Goal: Transaction & Acquisition: Download file/media

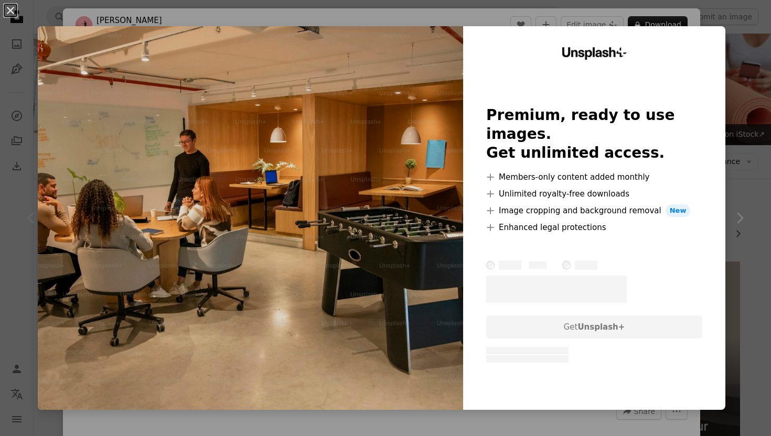
scroll to position [244, 0]
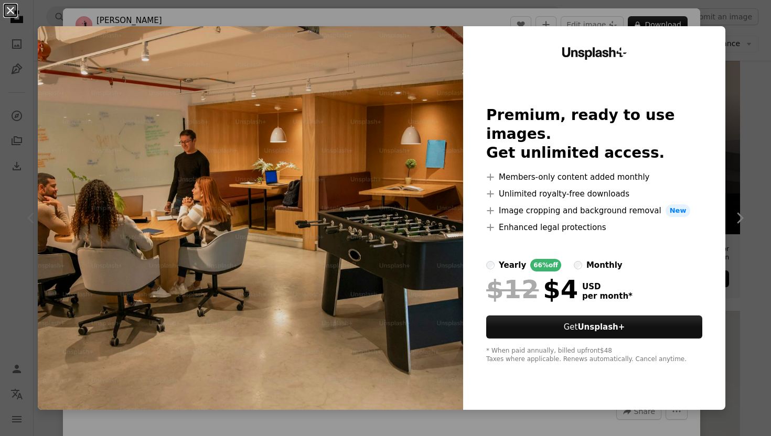
click at [9, 14] on button "An X shape" at bounding box center [10, 10] width 13 height 13
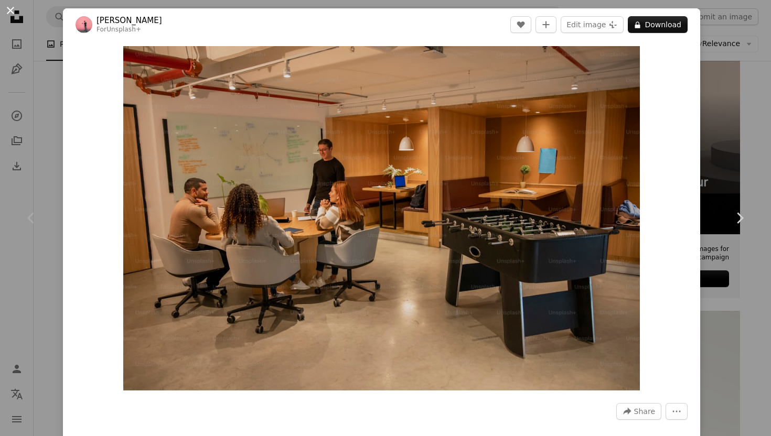
click at [6, 14] on button "An X shape" at bounding box center [10, 10] width 13 height 13
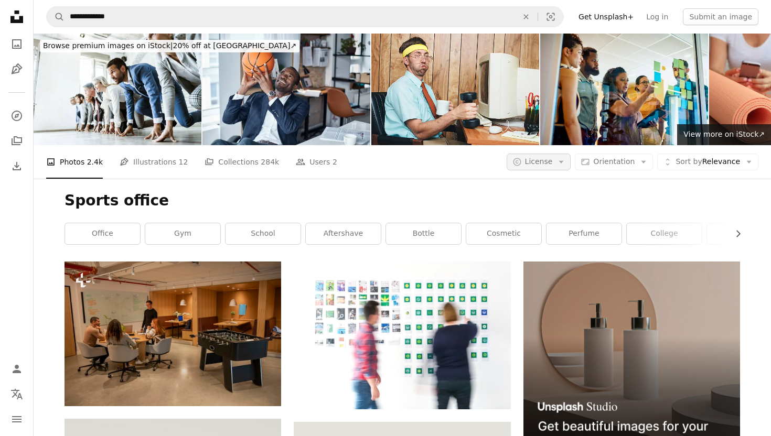
click at [541, 161] on span "License" at bounding box center [539, 161] width 28 height 8
click at [548, 245] on span "Free" at bounding box center [567, 246] width 64 height 10
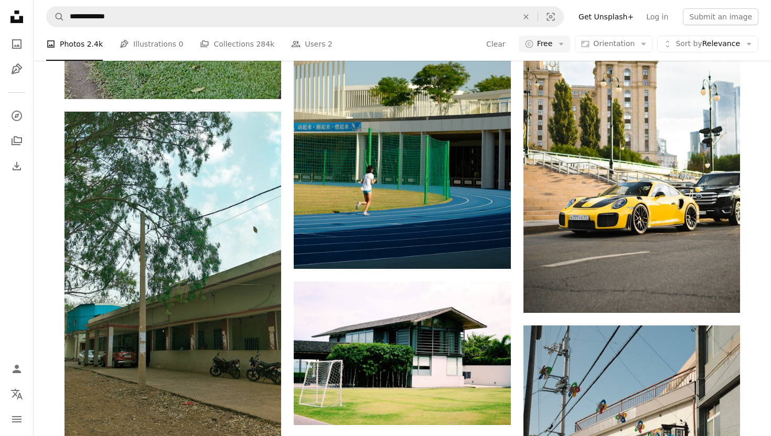
scroll to position [1642, 0]
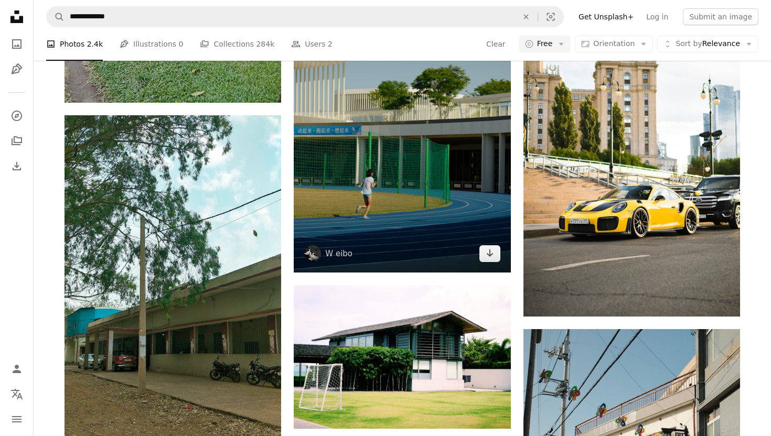
click at [413, 156] on img at bounding box center [402, 110] width 217 height 325
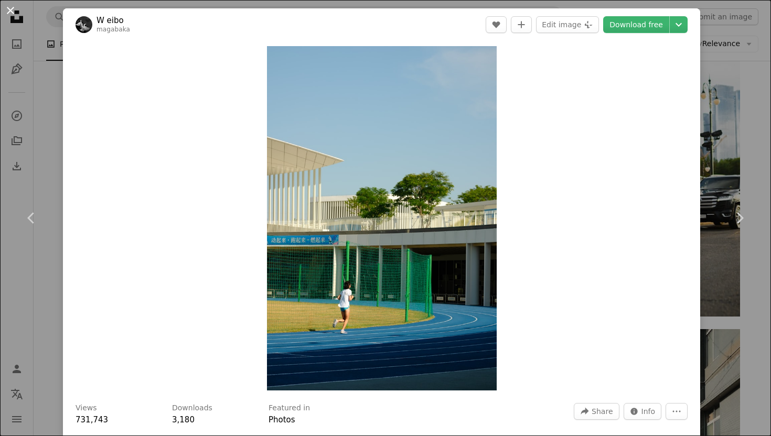
click at [13, 9] on button "An X shape" at bounding box center [10, 10] width 13 height 13
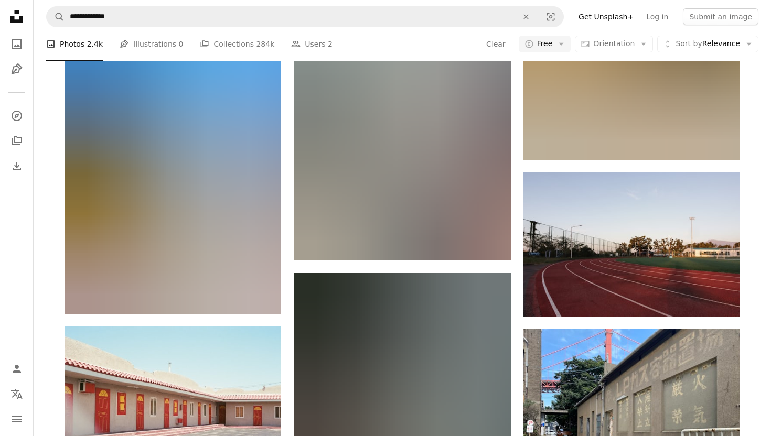
scroll to position [13501, 0]
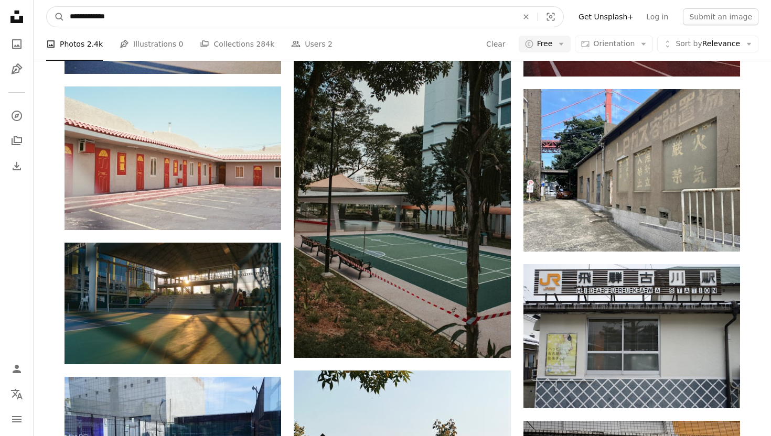
click at [152, 23] on input "**********" at bounding box center [290, 17] width 450 height 20
type input "******"
click button "A magnifying glass" at bounding box center [56, 17] width 18 height 20
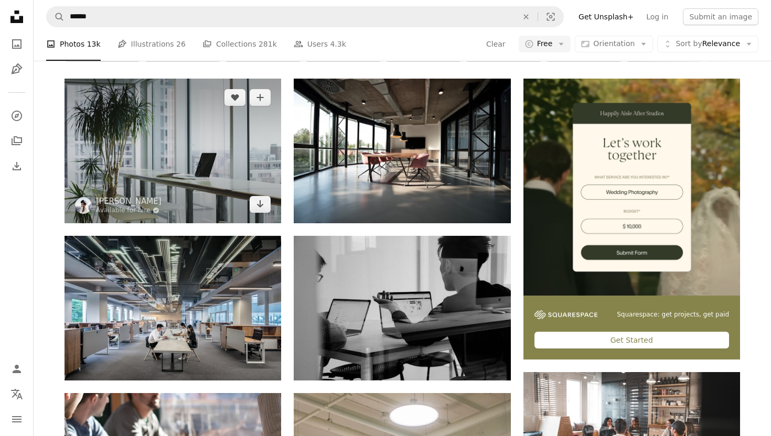
scroll to position [185, 0]
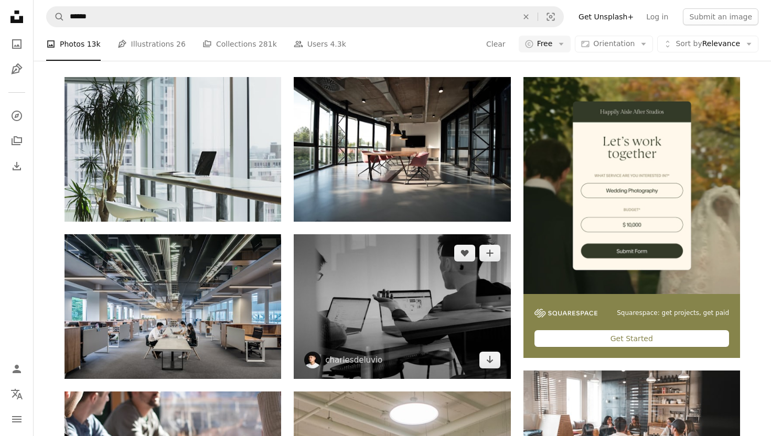
click at [410, 311] on img at bounding box center [402, 306] width 217 height 144
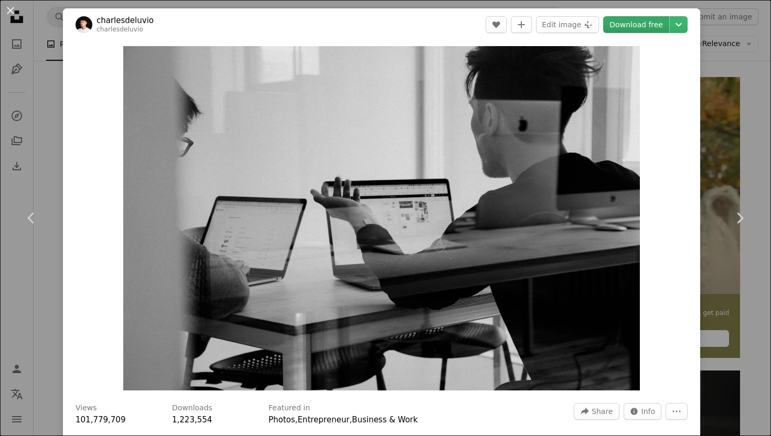
click at [642, 26] on link "Download free" at bounding box center [636, 24] width 66 height 17
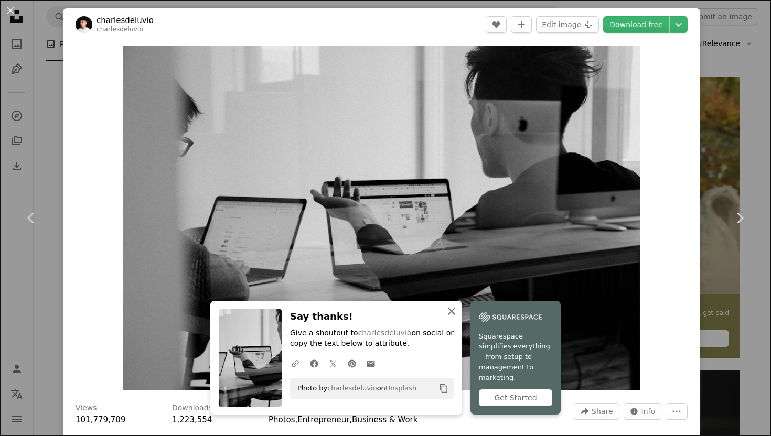
click at [450, 318] on icon "An X shape" at bounding box center [451, 311] width 13 height 13
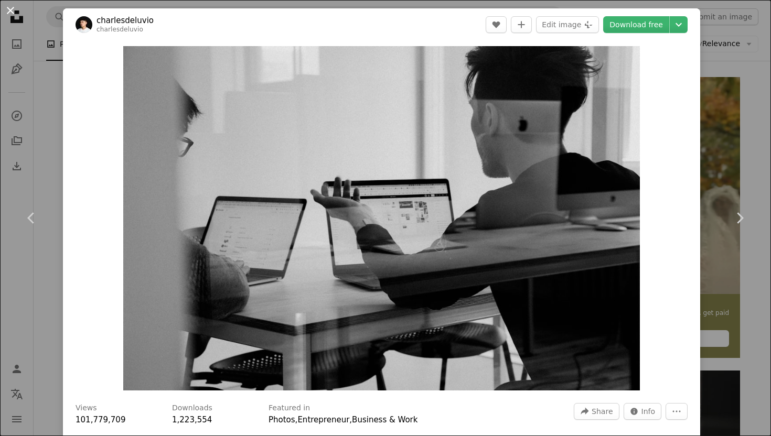
click at [9, 13] on button "An X shape" at bounding box center [10, 10] width 13 height 13
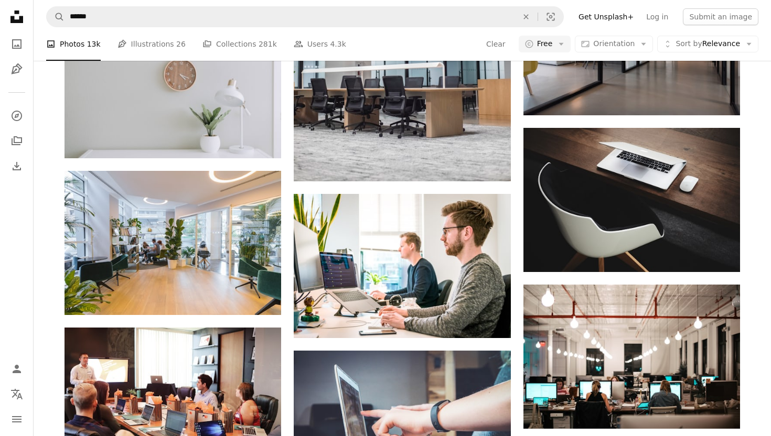
scroll to position [728, 0]
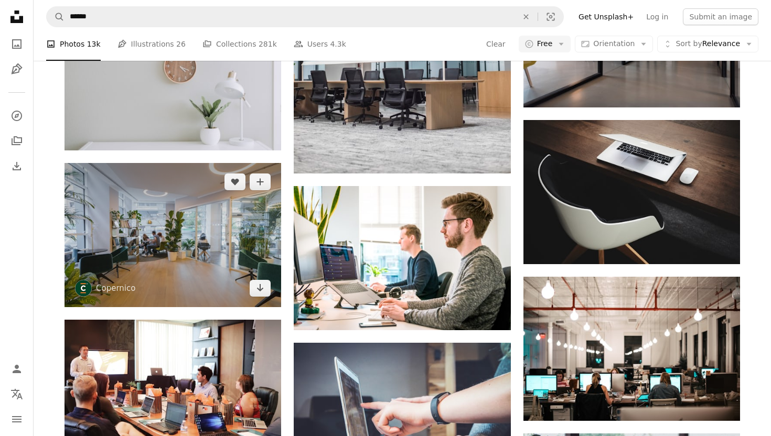
click at [216, 223] on img at bounding box center [173, 235] width 217 height 144
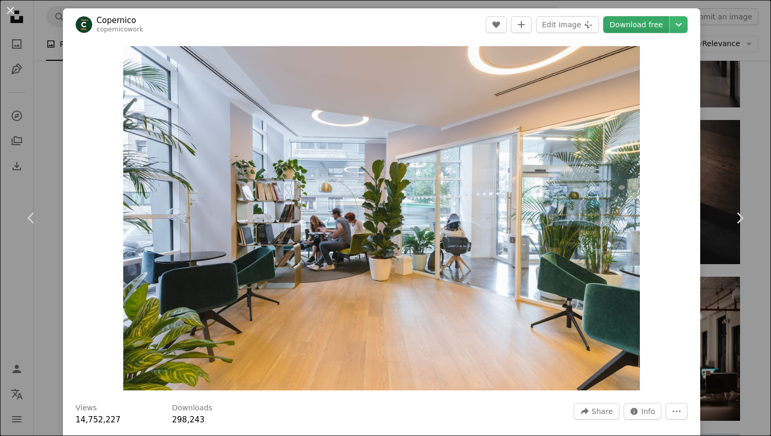
click at [630, 24] on link "Download free" at bounding box center [636, 24] width 66 height 17
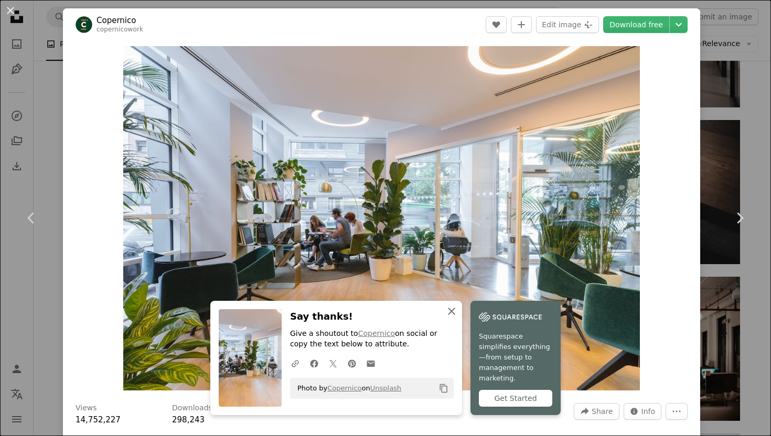
click at [452, 316] on icon "An X shape" at bounding box center [451, 311] width 13 height 13
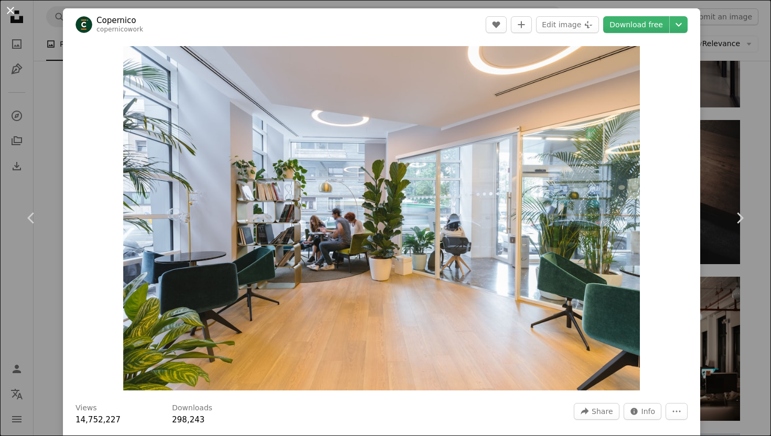
click at [10, 9] on button "An X shape" at bounding box center [10, 10] width 13 height 13
